Goal: Entertainment & Leisure: Consume media (video, audio)

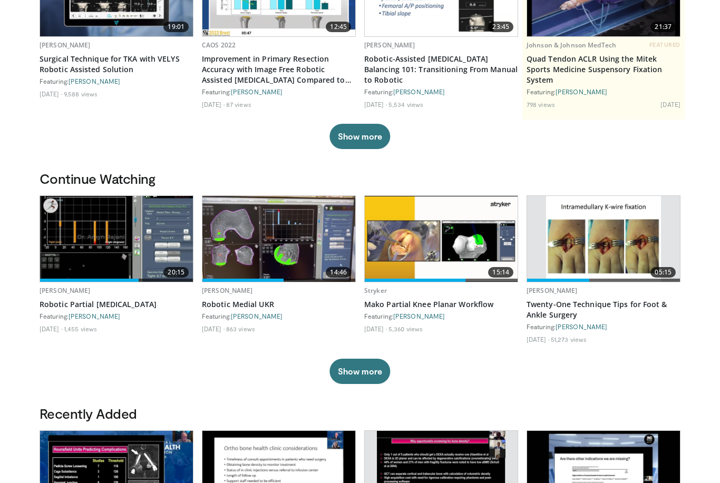
scroll to position [155, 0]
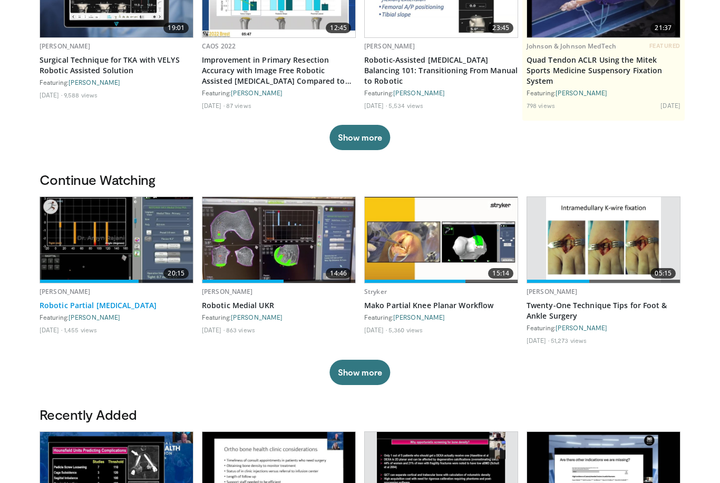
click at [84, 301] on link "Robotic Partial Knee Arthroplasty" at bounding box center [117, 305] width 154 height 11
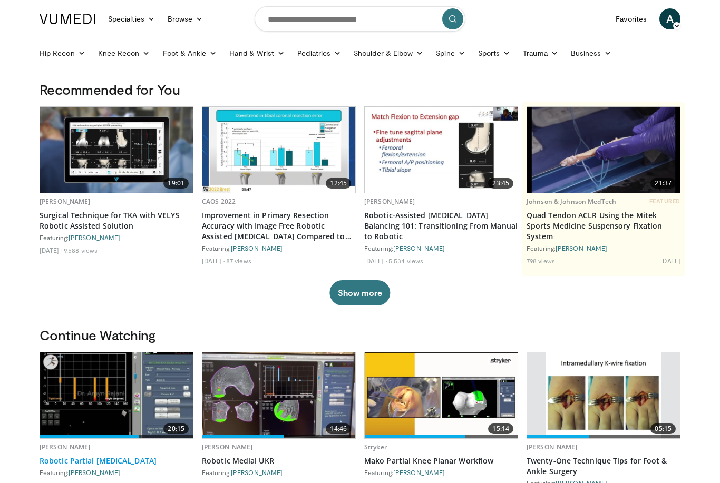
scroll to position [189, 0]
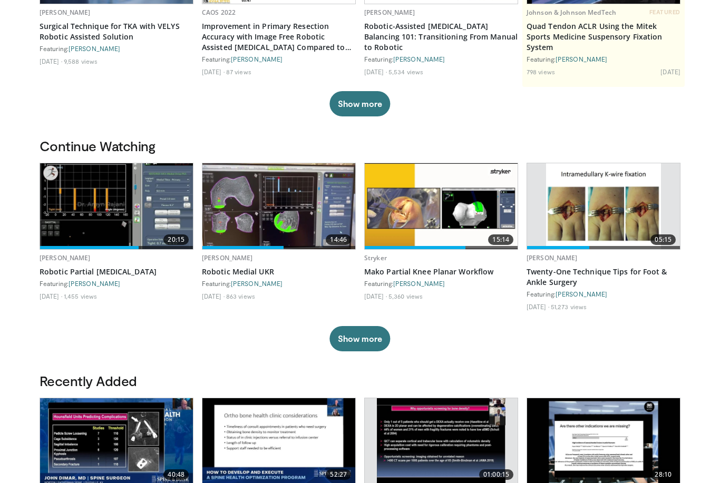
click at [250, 216] on img at bounding box center [278, 206] width 153 height 86
click at [271, 213] on img at bounding box center [278, 206] width 153 height 86
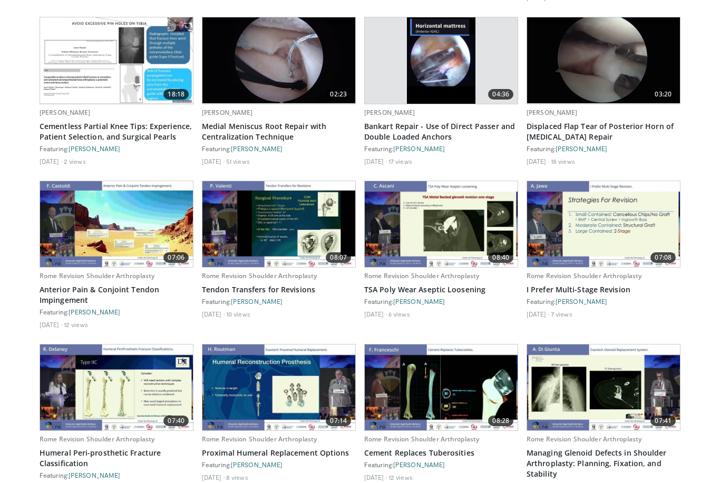
scroll to position [752, 0]
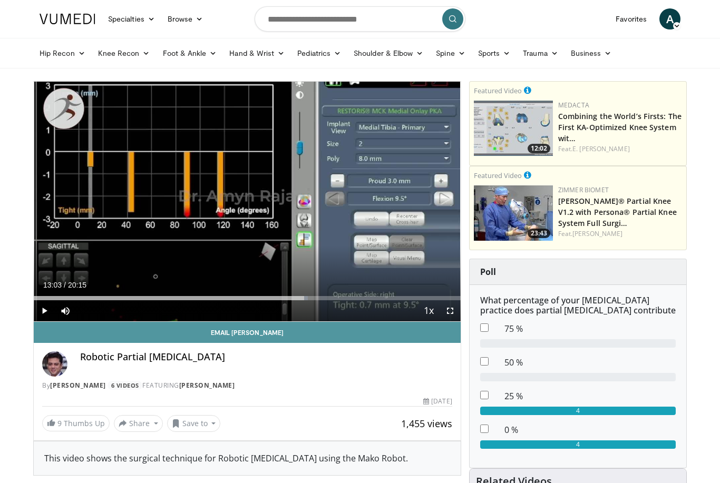
click at [51, 328] on link "Email Amyn" at bounding box center [247, 332] width 427 height 21
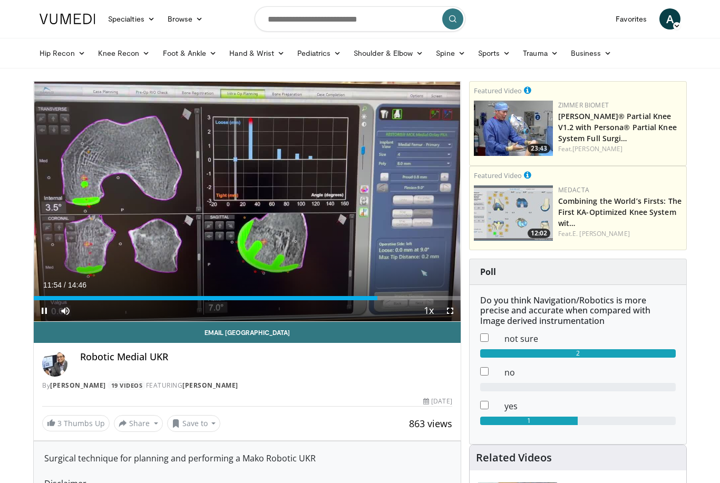
click at [392, 308] on div "Current Time 11:54 / Duration 14:46 Pause Skip Backward Skip Forward Mute Loade…" at bounding box center [247, 310] width 427 height 21
click at [402, 290] on div "Loaded : 81.61%" at bounding box center [247, 295] width 427 height 10
click at [395, 284] on div "Current Time 12:43 / Duration 14:46" at bounding box center [247, 284] width 427 height 9
click at [406, 296] on div "Progress Bar" at bounding box center [415, 298] width 30 height 4
